Goal: Task Accomplishment & Management: Manage account settings

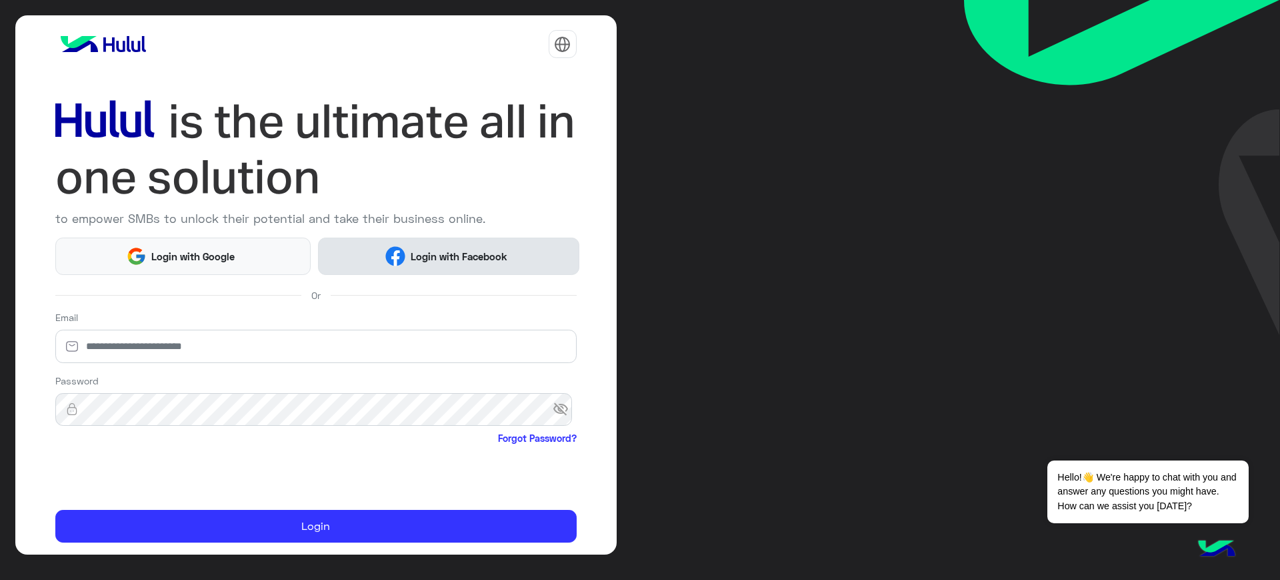
click at [472, 249] on span "Login with Facebook" at bounding box center [458, 256] width 107 height 15
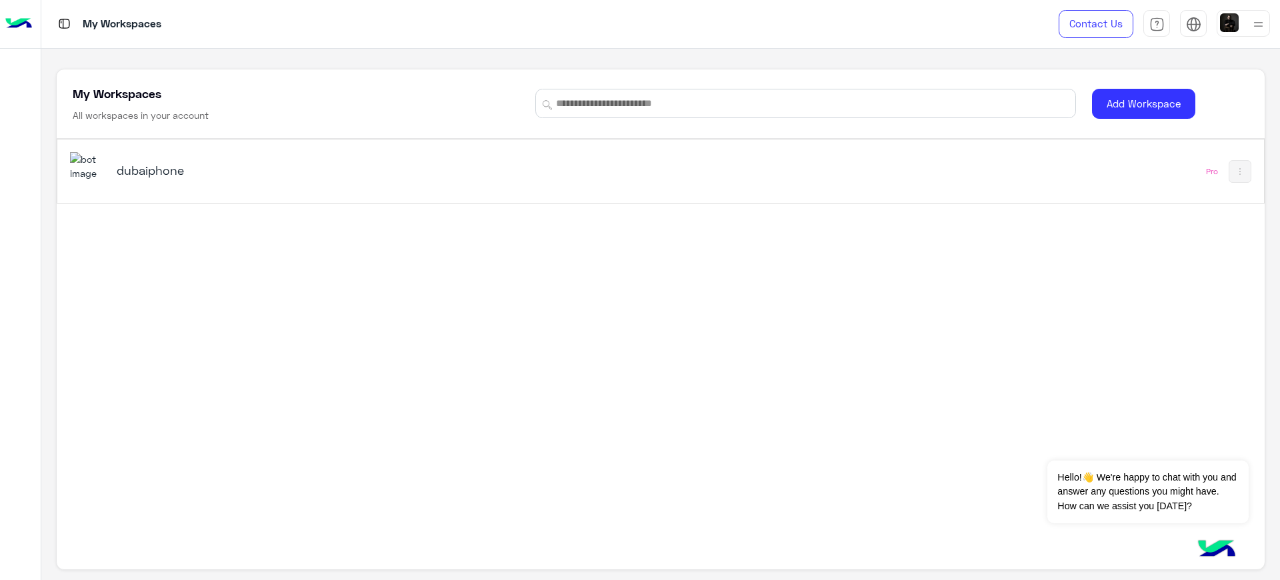
click at [201, 171] on h5 "dubaiphone" at bounding box center [329, 170] width 425 height 16
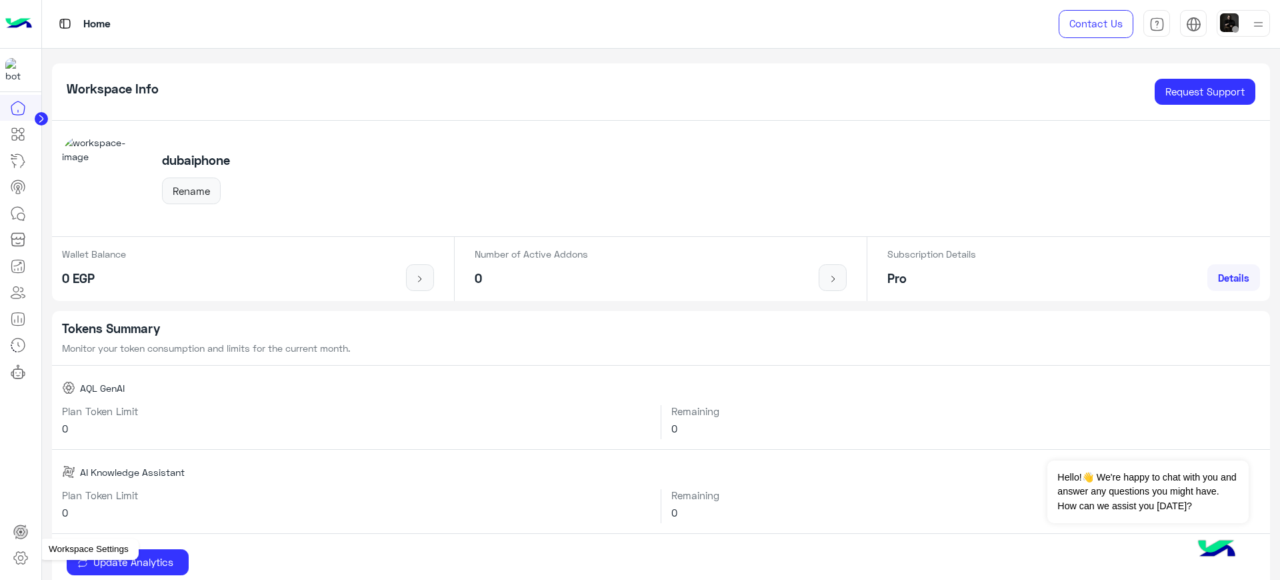
click at [24, 565] on icon at bounding box center [21, 558] width 16 height 16
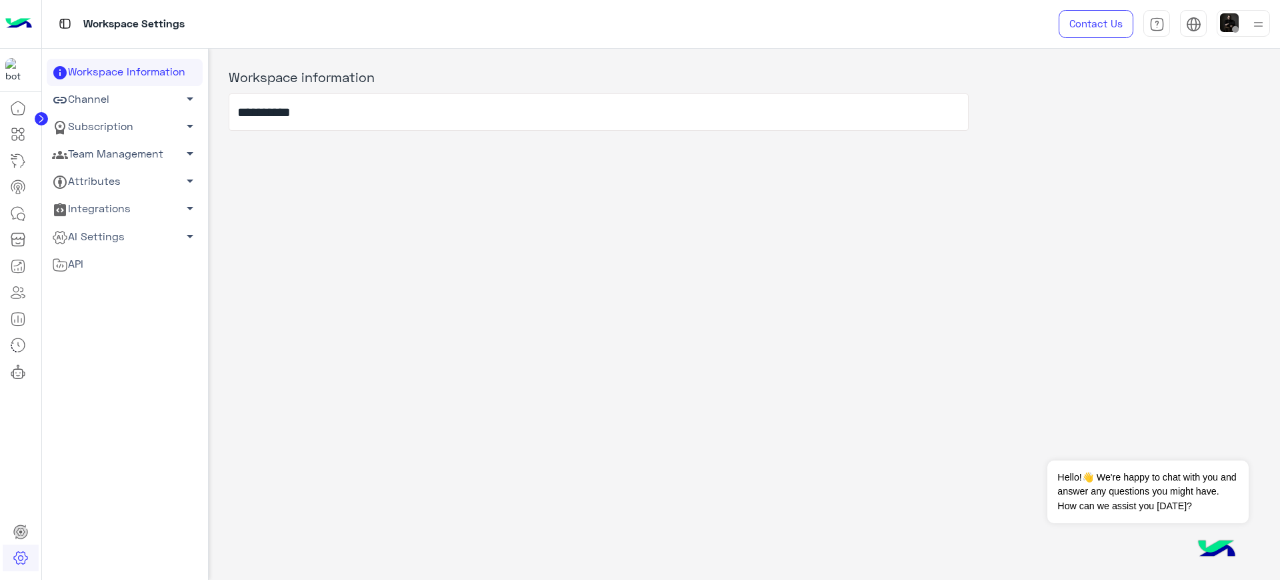
click at [103, 129] on link "Subscription arrow_drop_down" at bounding box center [125, 126] width 156 height 27
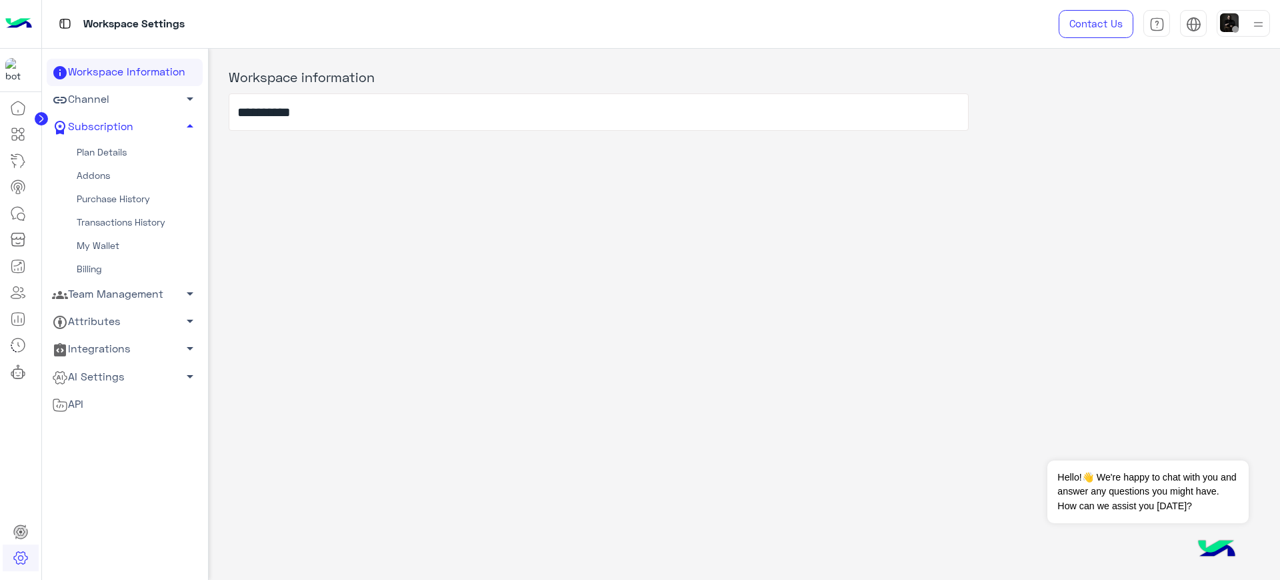
click at [109, 153] on link "Plan Details" at bounding box center [125, 152] width 156 height 23
